Goal: Use online tool/utility: Utilize a website feature to perform a specific function

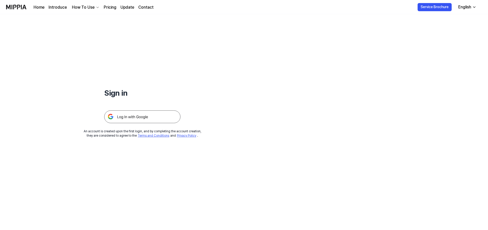
click at [164, 119] on img at bounding box center [142, 116] width 76 height 13
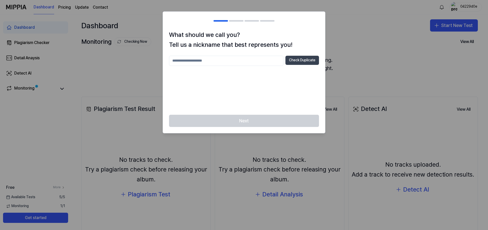
click at [306, 57] on button "Check Duplicate" at bounding box center [302, 60] width 34 height 9
click at [222, 65] on input "text" at bounding box center [226, 61] width 114 height 10
type input "*****"
click at [309, 58] on button "Check Duplicate" at bounding box center [302, 60] width 34 height 9
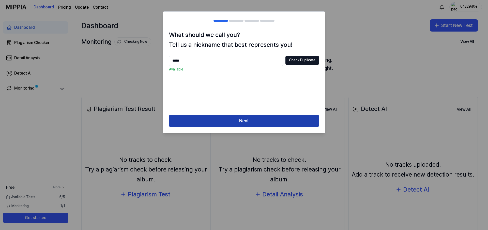
click at [281, 123] on button "Next" at bounding box center [244, 121] width 150 height 12
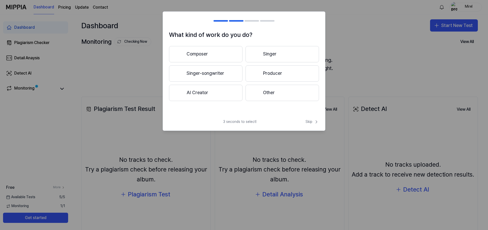
click at [281, 72] on button "Producer" at bounding box center [281, 73] width 73 height 16
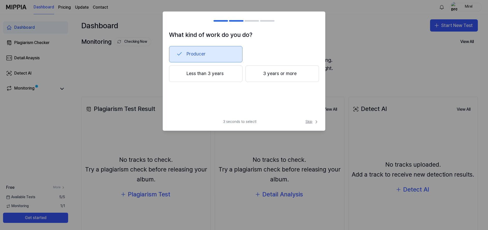
click at [309, 122] on span "Skip" at bounding box center [311, 121] width 13 height 5
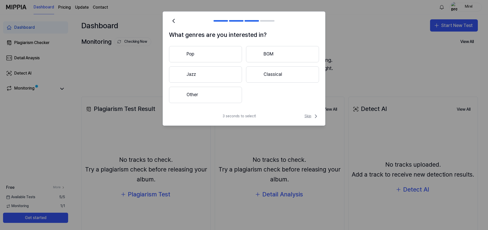
click at [308, 117] on span "Skip" at bounding box center [311, 116] width 14 height 6
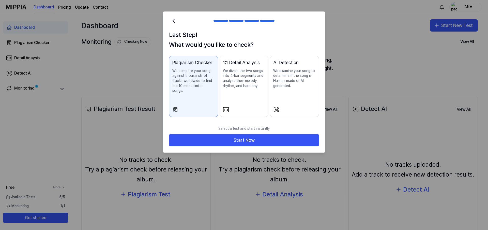
click at [308, 117] on div "Last Step! What would you like to check? Plagiarism Checker We compare your son…" at bounding box center [244, 76] width 162 height 93
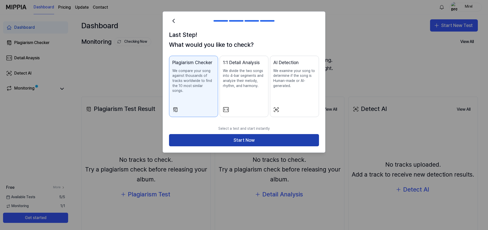
click at [261, 134] on button "Start Now" at bounding box center [244, 140] width 150 height 12
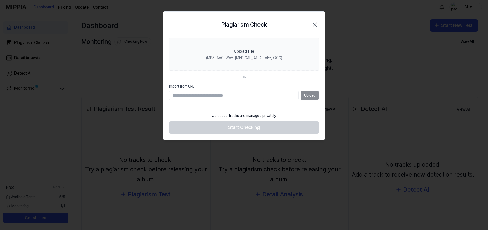
click at [311, 97] on div "Upload" at bounding box center [244, 95] width 150 height 9
click at [312, 98] on div "Upload" at bounding box center [244, 95] width 150 height 9
click at [204, 92] on input "Import from URL" at bounding box center [234, 95] width 130 height 9
click at [308, 95] on div "Upload" at bounding box center [244, 95] width 150 height 9
click at [211, 95] on input "Import from URL" at bounding box center [234, 95] width 130 height 9
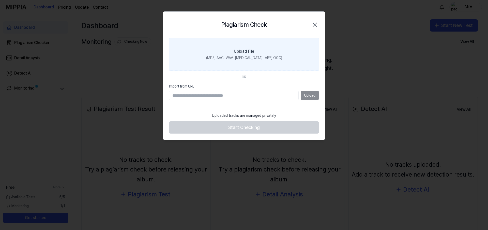
click at [256, 54] on label "Upload File (MP3, AAC, WAV, [MEDICAL_DATA], AIFF, OGG)" at bounding box center [244, 54] width 150 height 33
click at [0, 0] on input "Upload File (MP3, AAC, WAV, [MEDICAL_DATA], AIFF, OGG)" at bounding box center [0, 0] width 0 height 0
click at [247, 63] on label "Upload File (MP3, AAC, WAV, [MEDICAL_DATA], AIFF, OGG)" at bounding box center [244, 54] width 150 height 33
click at [0, 0] on input "Upload File (MP3, AAC, WAV, [MEDICAL_DATA], AIFF, OGG)" at bounding box center [0, 0] width 0 height 0
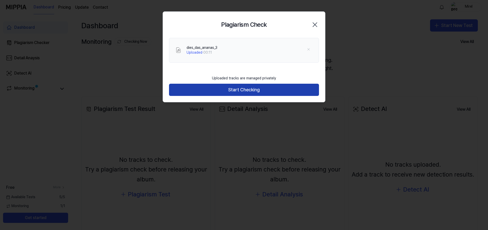
click at [257, 90] on button "Start Checking" at bounding box center [244, 90] width 150 height 12
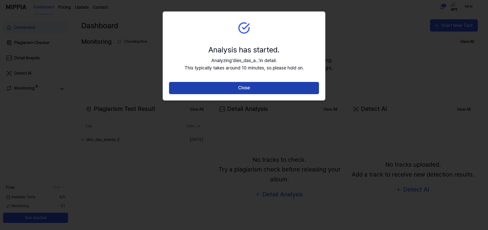
click at [271, 92] on button "Close" at bounding box center [244, 88] width 150 height 12
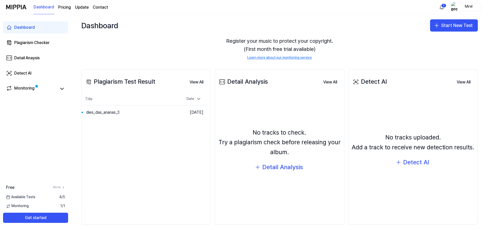
scroll to position [32, 0]
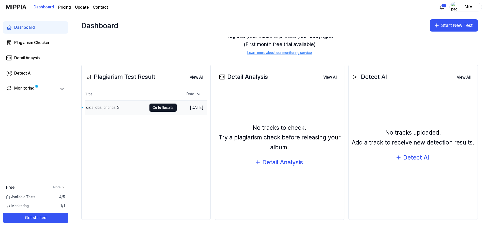
click at [122, 111] on div "dies_das_ananas_3" at bounding box center [116, 107] width 62 height 14
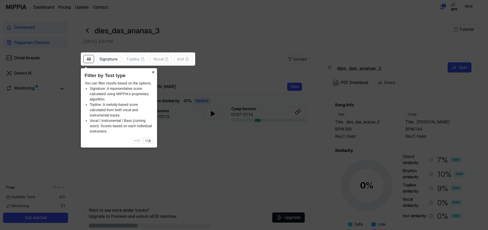
click at [152, 71] on button "×" at bounding box center [153, 71] width 8 height 7
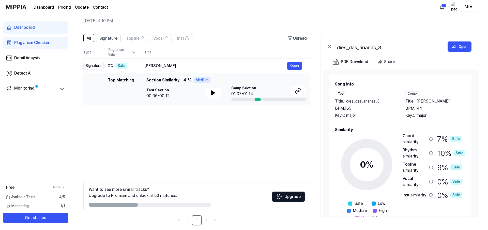
scroll to position [26, 0]
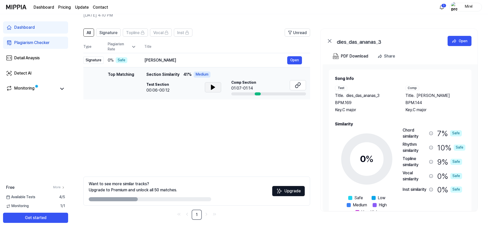
click at [211, 88] on icon at bounding box center [213, 87] width 4 height 5
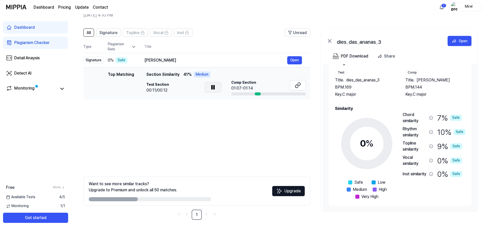
click at [201, 74] on div "Medium" at bounding box center [202, 74] width 17 height 6
click at [302, 86] on button at bounding box center [298, 85] width 16 height 10
click at [222, 117] on div "All Signature Topline Vocal Inst Unread All Signature Topline Vocal Inst Type P…" at bounding box center [196, 123] width 227 height 191
click at [113, 77] on div "Top Matching" at bounding box center [121, 83] width 26 height 24
click at [124, 59] on div "Safe" at bounding box center [122, 60] width 12 height 6
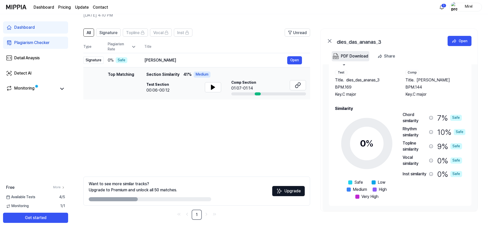
click at [353, 53] on button "PDF Download" at bounding box center [351, 56] width 38 height 10
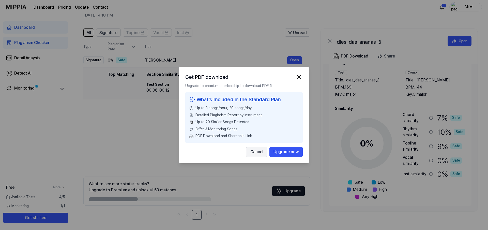
click at [255, 154] on button "Cancel" at bounding box center [256, 152] width 21 height 10
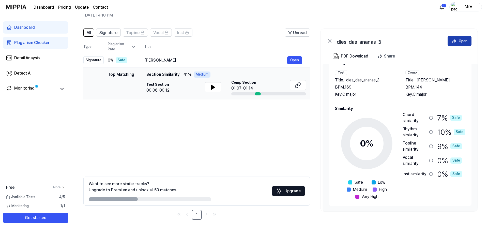
click at [463, 40] on div "Open" at bounding box center [463, 41] width 9 height 6
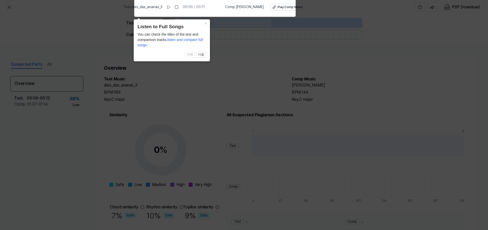
click at [231, 71] on icon at bounding box center [244, 113] width 488 height 232
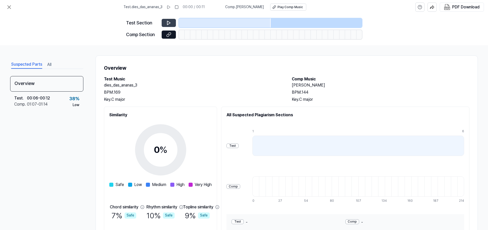
click at [170, 23] on icon at bounding box center [168, 23] width 3 height 4
click at [172, 23] on button at bounding box center [169, 23] width 14 height 8
